Goal: Task Accomplishment & Management: Manage account settings

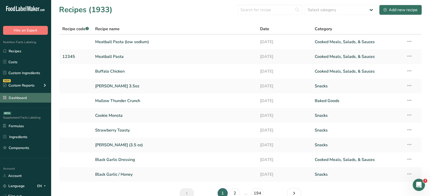
click at [37, 97] on link "Dashboard" at bounding box center [25, 98] width 51 height 10
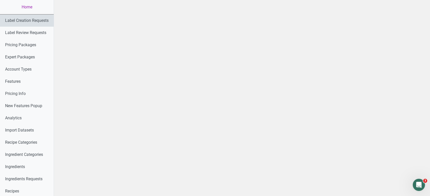
click at [43, 25] on link "Label Creation Requests" at bounding box center [27, 21] width 54 height 12
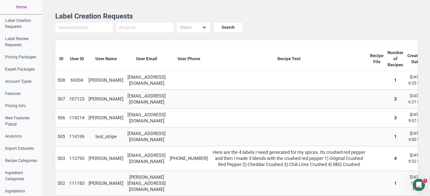
click at [17, 9] on link "Home" at bounding box center [21, 7] width 43 height 14
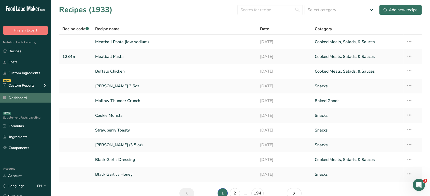
click at [17, 95] on link "Dashboard" at bounding box center [25, 98] width 51 height 10
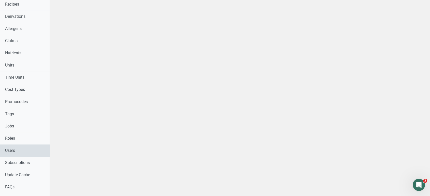
scroll to position [187, 0]
click at [16, 153] on link "Users" at bounding box center [27, 151] width 54 height 12
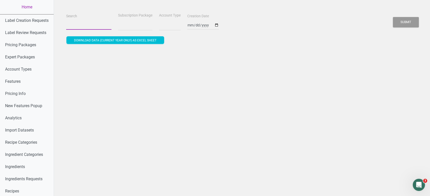
click at [74, 22] on input "Search" at bounding box center [88, 25] width 45 height 9
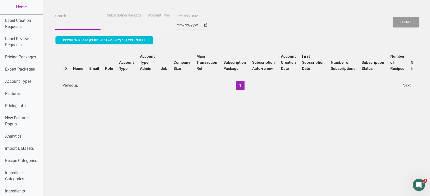
paste input "[EMAIL_ADDRESS][DOMAIN_NAME]"
type input "[EMAIL_ADDRESS][DOMAIN_NAME]"
select select
type input "[EMAIL_ADDRESS][DOMAIN_NAME]"
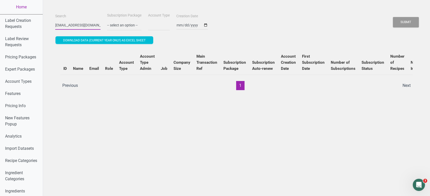
click at [393, 17] on button "Submit" at bounding box center [406, 22] width 26 height 10
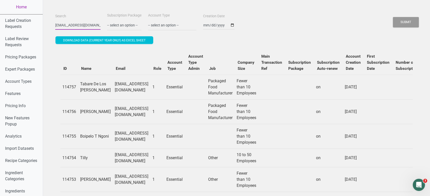
click at [393, 17] on button "Submit" at bounding box center [406, 22] width 26 height 10
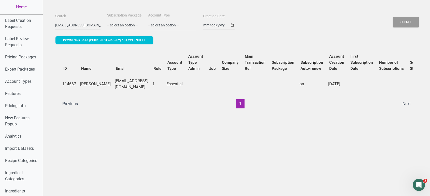
click at [18, 8] on link "Home" at bounding box center [21, 7] width 43 height 14
